Goal: Check status

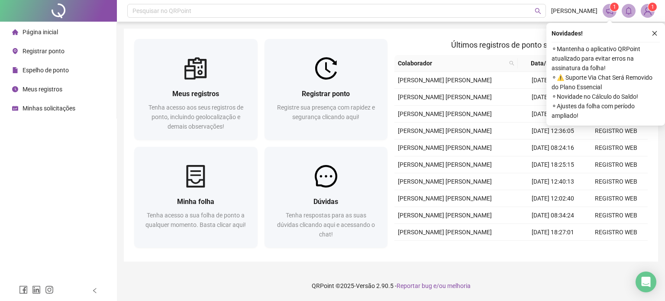
click at [58, 71] on span "Espelho de ponto" at bounding box center [46, 70] width 46 height 7
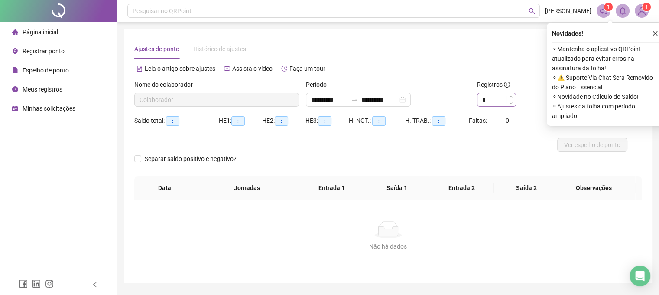
type input "**********"
click at [655, 33] on icon "close" at bounding box center [655, 33] width 6 height 6
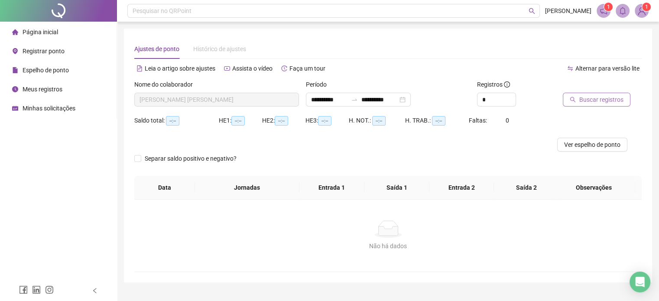
click at [580, 99] on span "Buscar registros" at bounding box center [601, 100] width 44 height 10
